Goal: Task Accomplishment & Management: Use online tool/utility

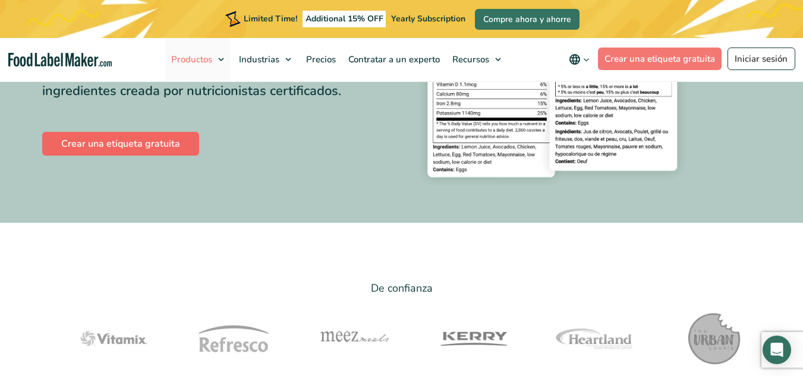
scroll to position [156, 0]
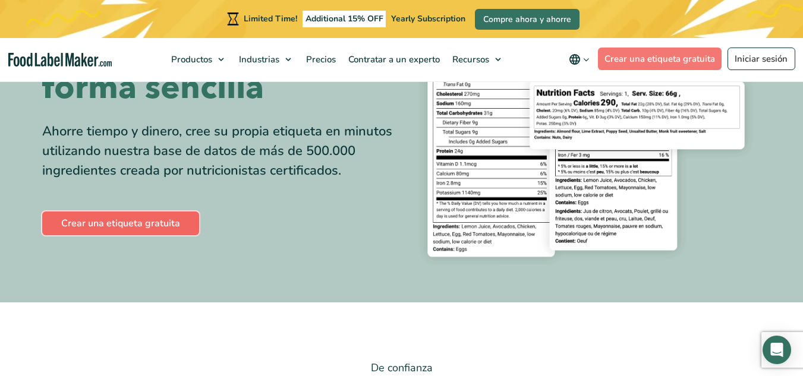
click at [146, 228] on link "Crear una etiqueta gratuita" at bounding box center [120, 224] width 157 height 24
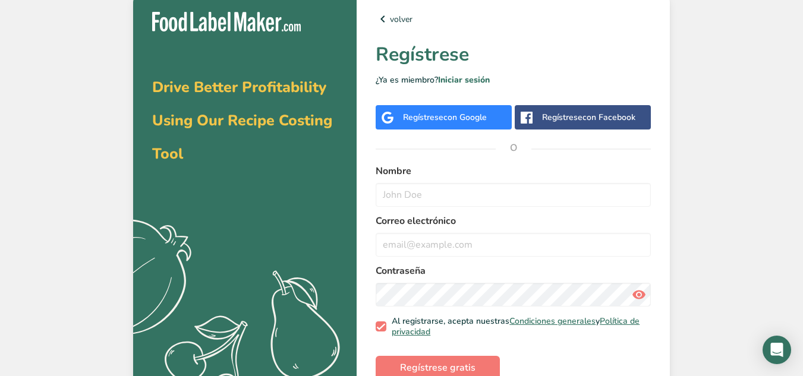
click at [458, 123] on div "Regístrese con Google" at bounding box center [445, 117] width 84 height 12
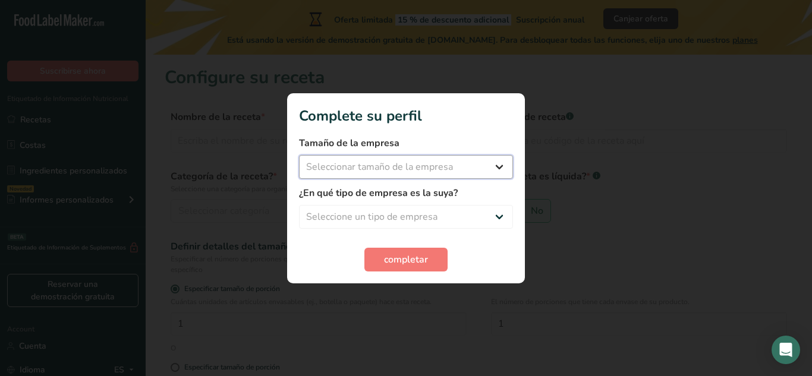
click at [485, 162] on select "Seleccionar tamaño de la empresa Menos de 10 empleados De 10 a 50 empleados De …" at bounding box center [406, 167] width 214 height 24
select select "1"
click at [299, 155] on select "Seleccionar tamaño de la empresa Menos de 10 empleados De 10 a 50 empleados De …" at bounding box center [406, 167] width 214 height 24
click at [351, 218] on select "Seleccione un tipo de empresa Fabricante de alimentos envasados Restaurante y c…" at bounding box center [406, 217] width 214 height 24
select select "8"
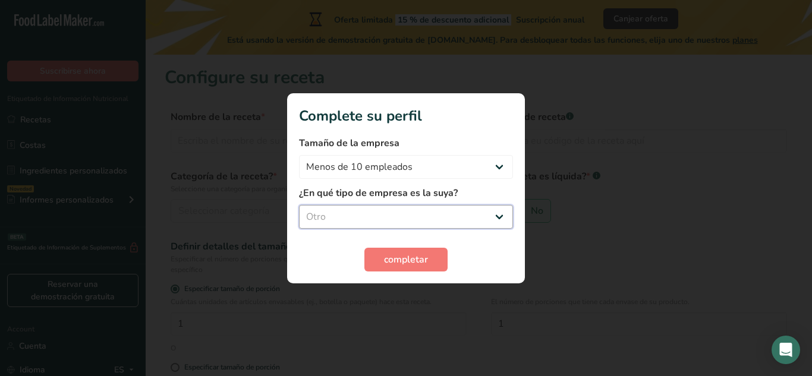
click at [299, 205] on select "Seleccione un tipo de empresa Fabricante de alimentos envasados Restaurante y c…" at bounding box center [406, 217] width 214 height 24
click at [402, 256] on span "completar" at bounding box center [406, 260] width 44 height 14
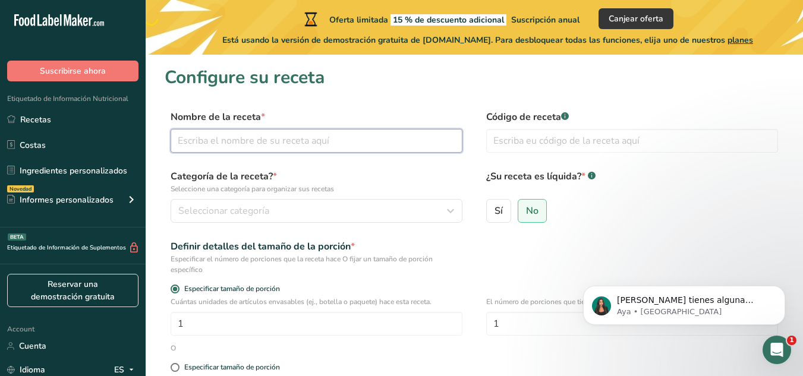
click at [240, 143] on input "text" at bounding box center [317, 141] width 292 height 24
type input "QUESO UNTABLE"
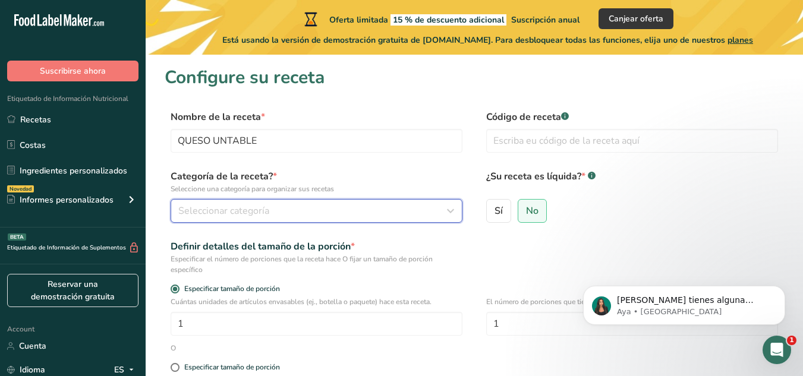
click at [230, 205] on span "Seleccionar categoría" at bounding box center [223, 211] width 91 height 14
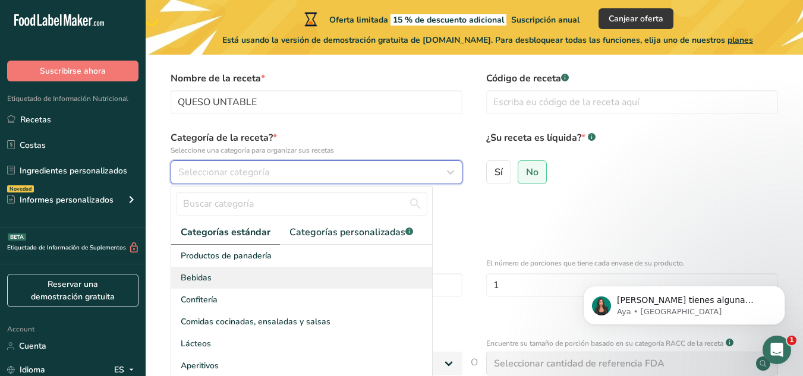
scroll to position [59, 0]
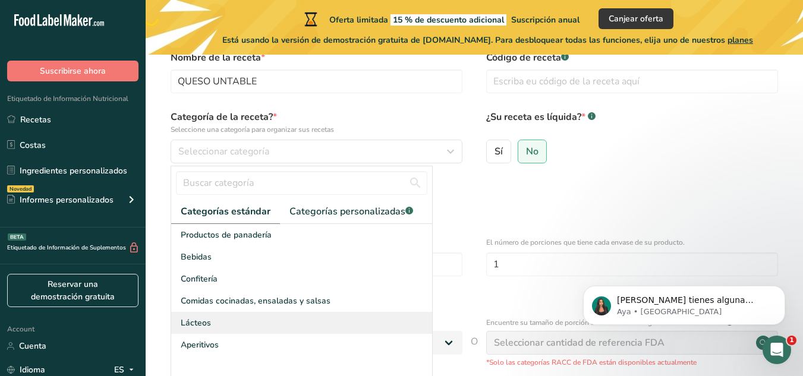
click at [194, 318] on span "Lácteos" at bounding box center [196, 323] width 30 height 12
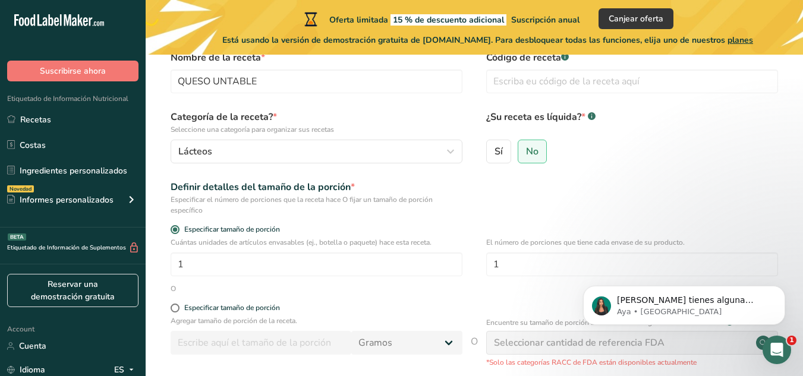
scroll to position [0, 0]
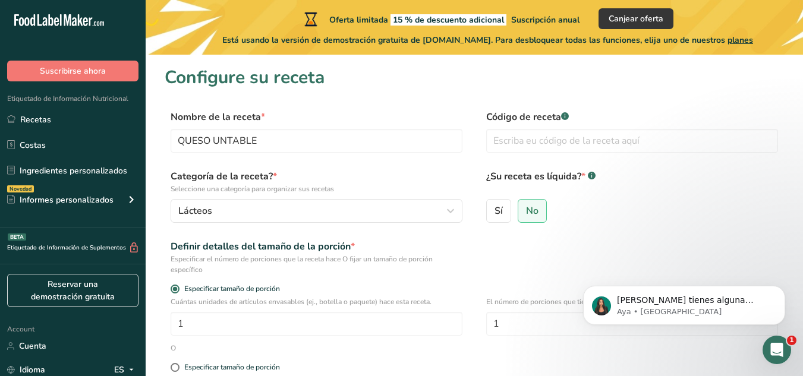
click at [564, 153] on div "Código de receta .a-a{fill:#347362;}.b-a{fill:#fff;}" at bounding box center [632, 135] width 292 height 50
click at [565, 144] on input "text" at bounding box center [632, 141] width 292 height 24
type input "01"
click at [531, 213] on span "No" at bounding box center [532, 211] width 12 height 12
click at [526, 213] on input "No" at bounding box center [522, 211] width 8 height 8
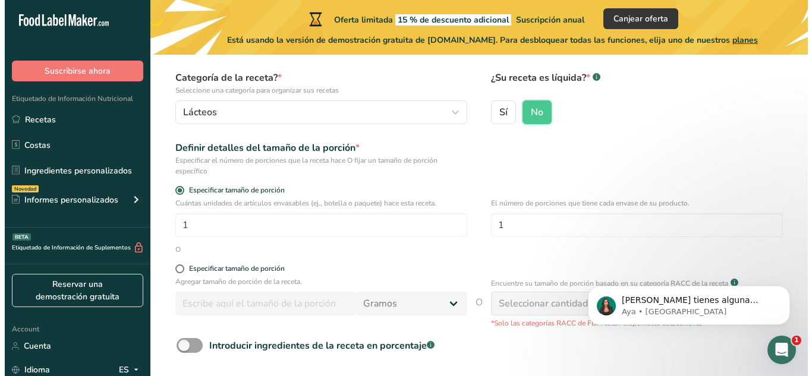
scroll to position [119, 0]
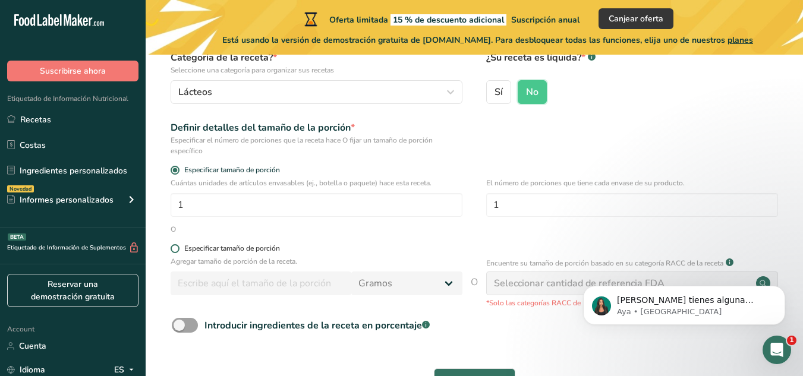
click at [177, 250] on span at bounding box center [175, 248] width 9 height 9
click at [177, 250] on input "Especificar tamaño de porción" at bounding box center [175, 249] width 8 height 8
radio input "true"
radio input "false"
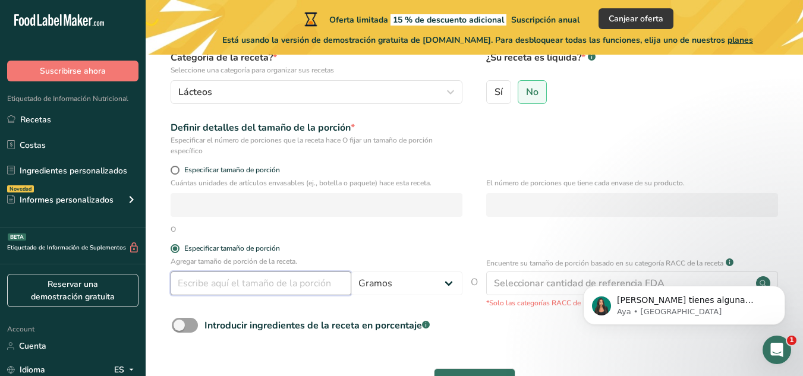
click at [206, 287] on input "number" at bounding box center [261, 284] width 181 height 24
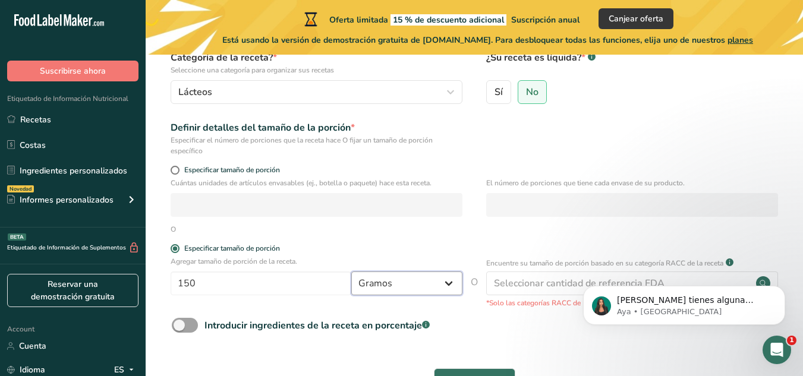
click at [441, 283] on select "Gramos kg mg mcg libras onza litro mL onza líquida cucharada cucharadita taza C…" at bounding box center [406, 284] width 111 height 24
click at [351, 272] on select "Gramos kg mg mcg libras onza litro mL onza líquida cucharada cucharadita taza C…" at bounding box center [406, 284] width 111 height 24
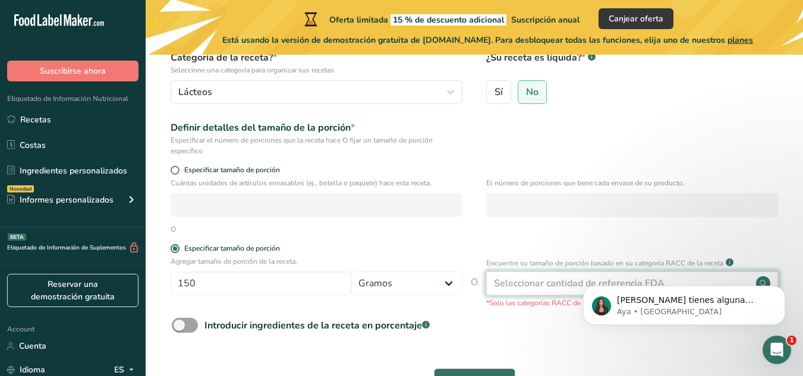
click at [551, 280] on div "Seleccionar cantidad de referencia FDA" at bounding box center [579, 283] width 171 height 14
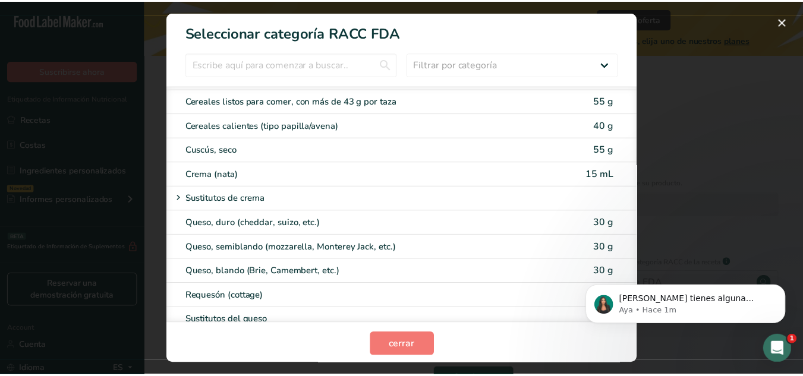
scroll to position [535, 0]
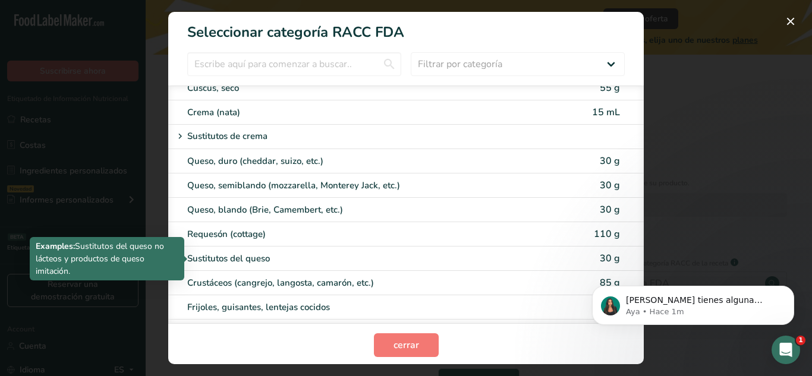
click at [248, 256] on div "Sustitutos del queso" at bounding box center [356, 259] width 338 height 14
type input "30"
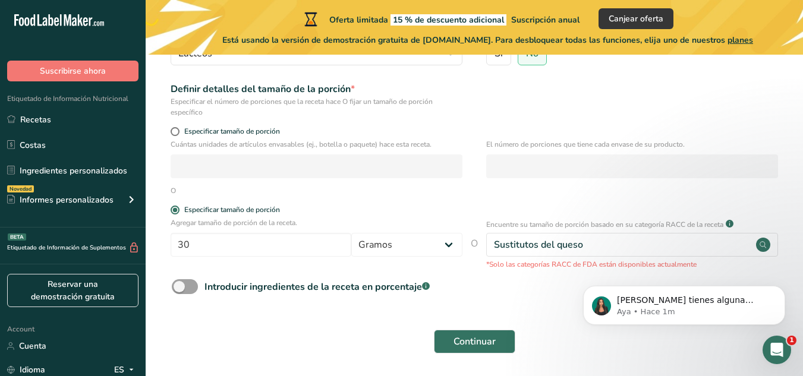
scroll to position [199, 0]
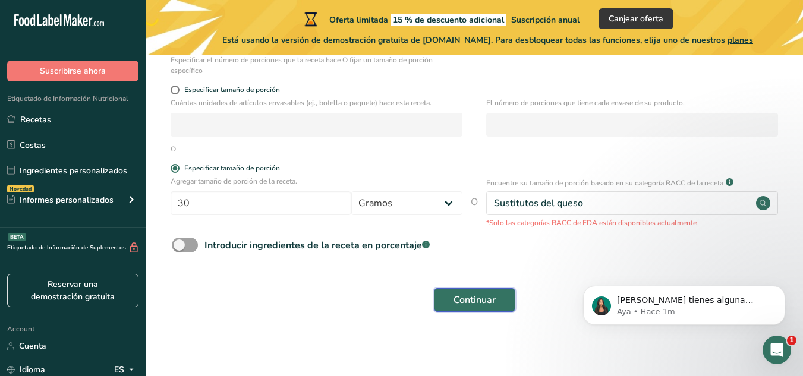
click at [490, 293] on span "Continuar" at bounding box center [474, 300] width 42 height 14
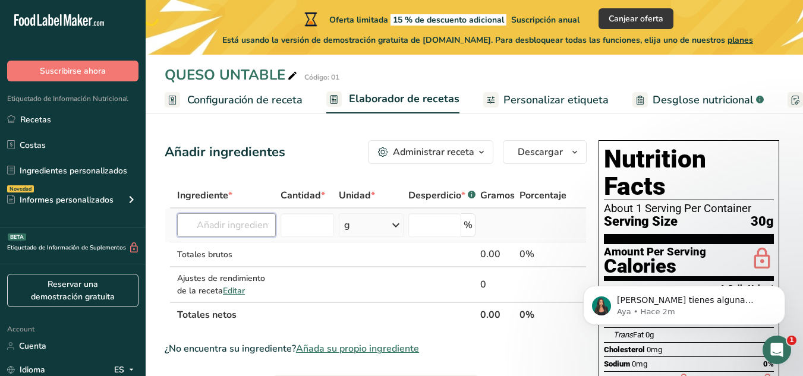
click at [254, 226] on input "text" at bounding box center [226, 225] width 99 height 24
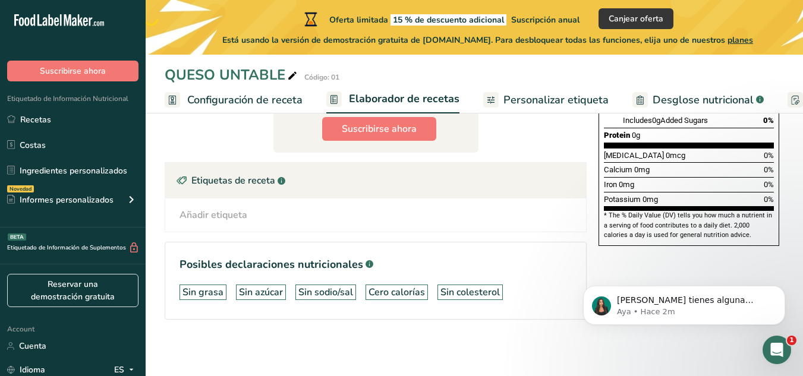
scroll to position [306, 0]
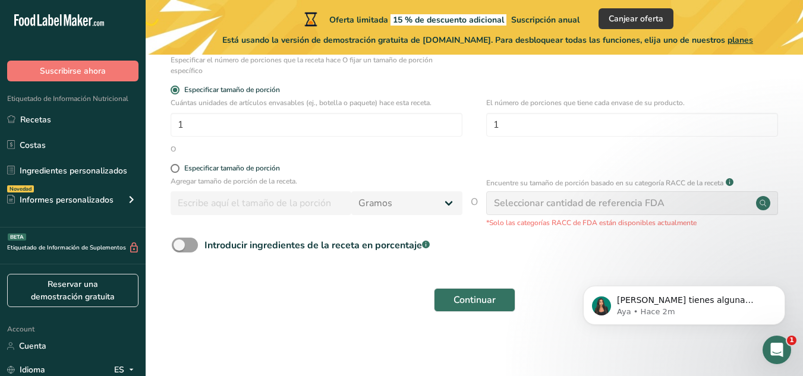
scroll to position [199, 0]
